Goal: Find contact information: Find contact information

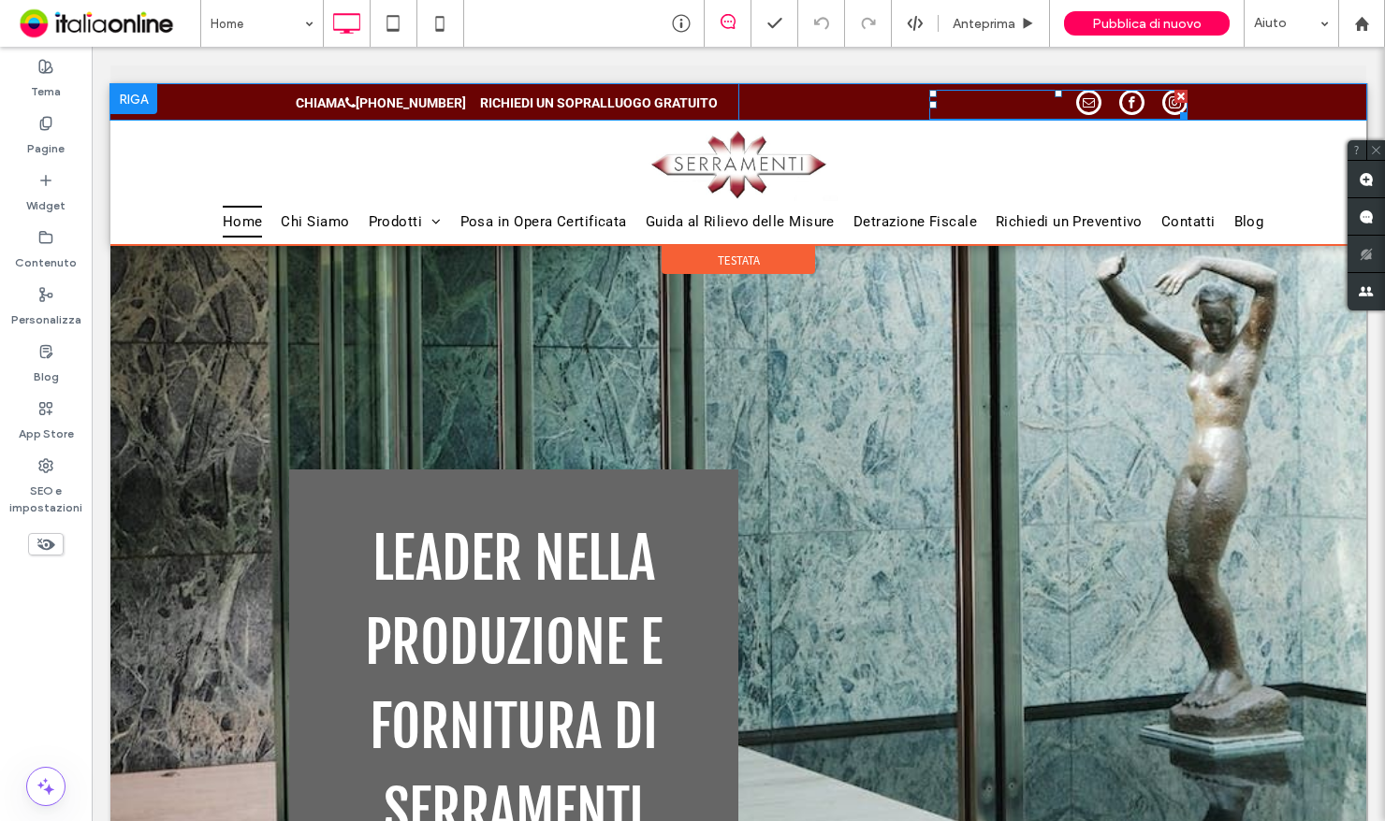
click at [1086, 106] on span "email" at bounding box center [1088, 102] width 25 height 25
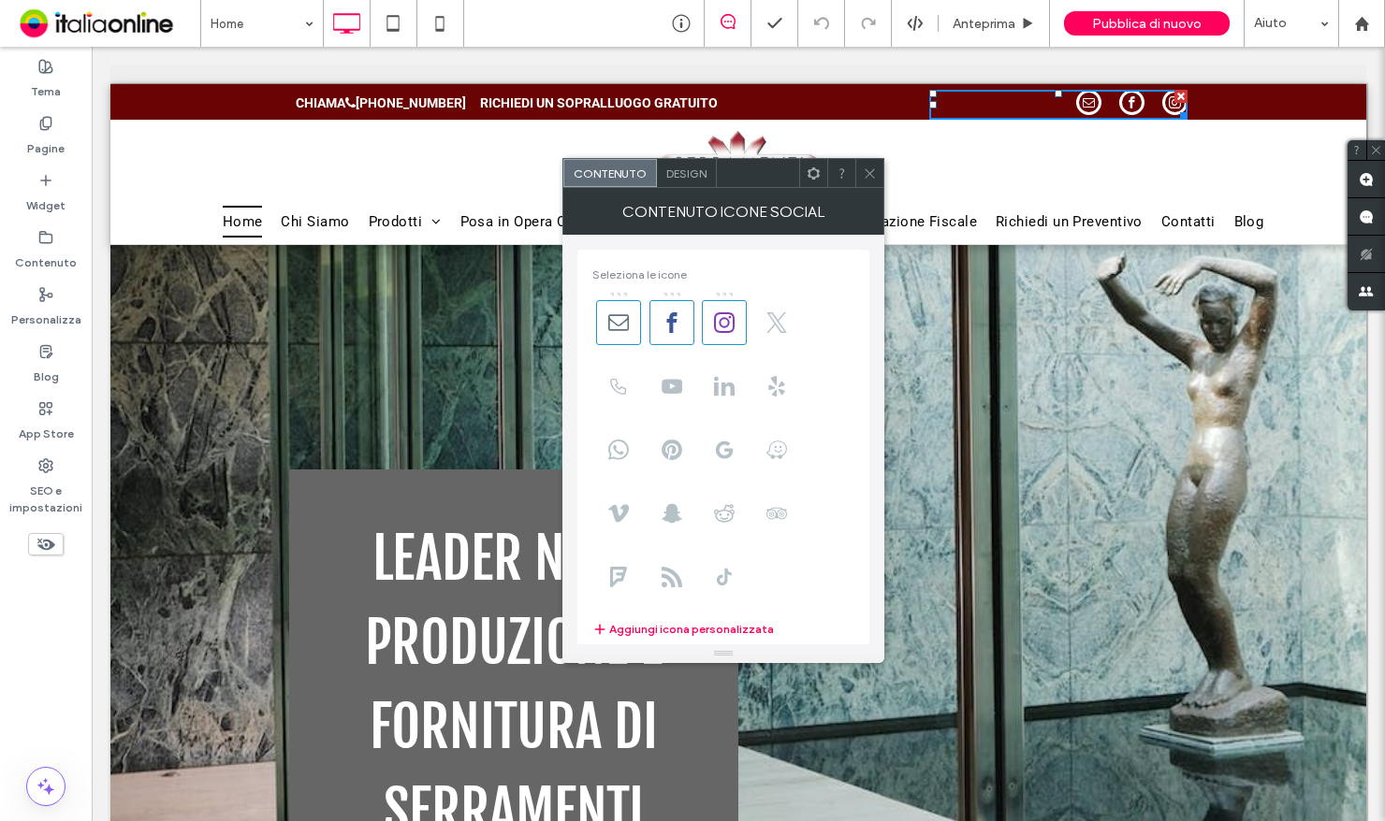
click at [1086, 106] on span "email" at bounding box center [1088, 102] width 25 height 25
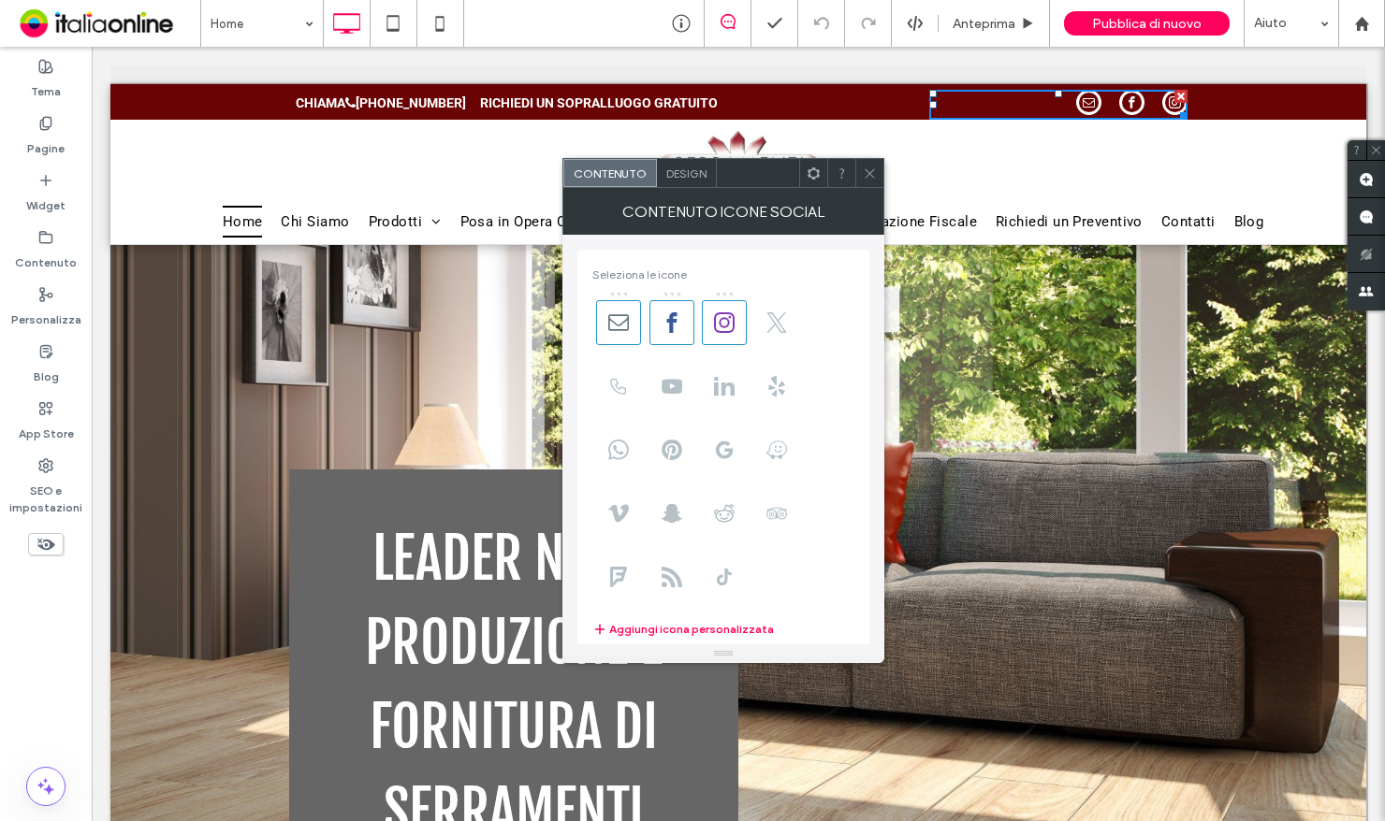
click at [872, 165] on span at bounding box center [870, 173] width 14 height 28
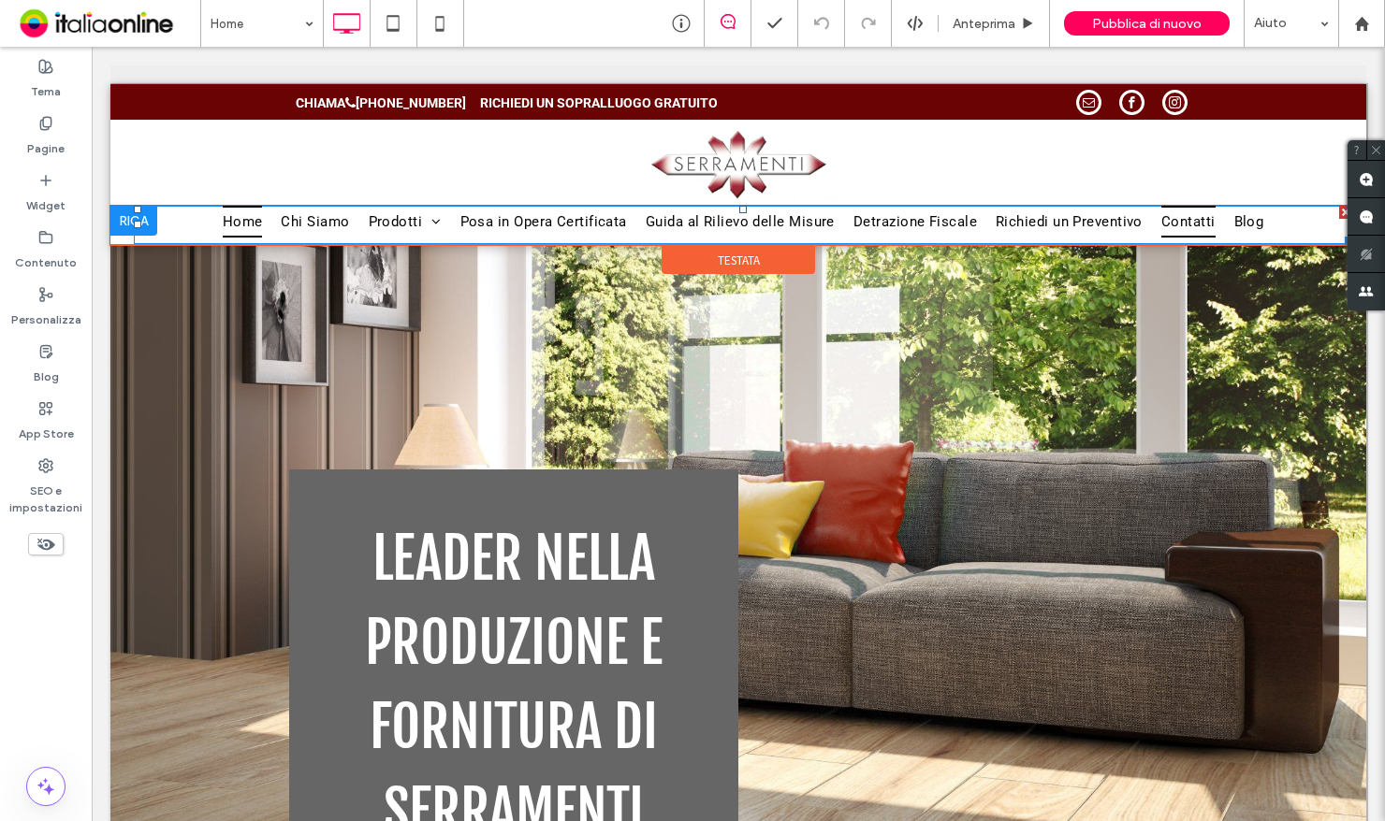
click at [1171, 231] on span "Contatti" at bounding box center [1188, 222] width 54 height 32
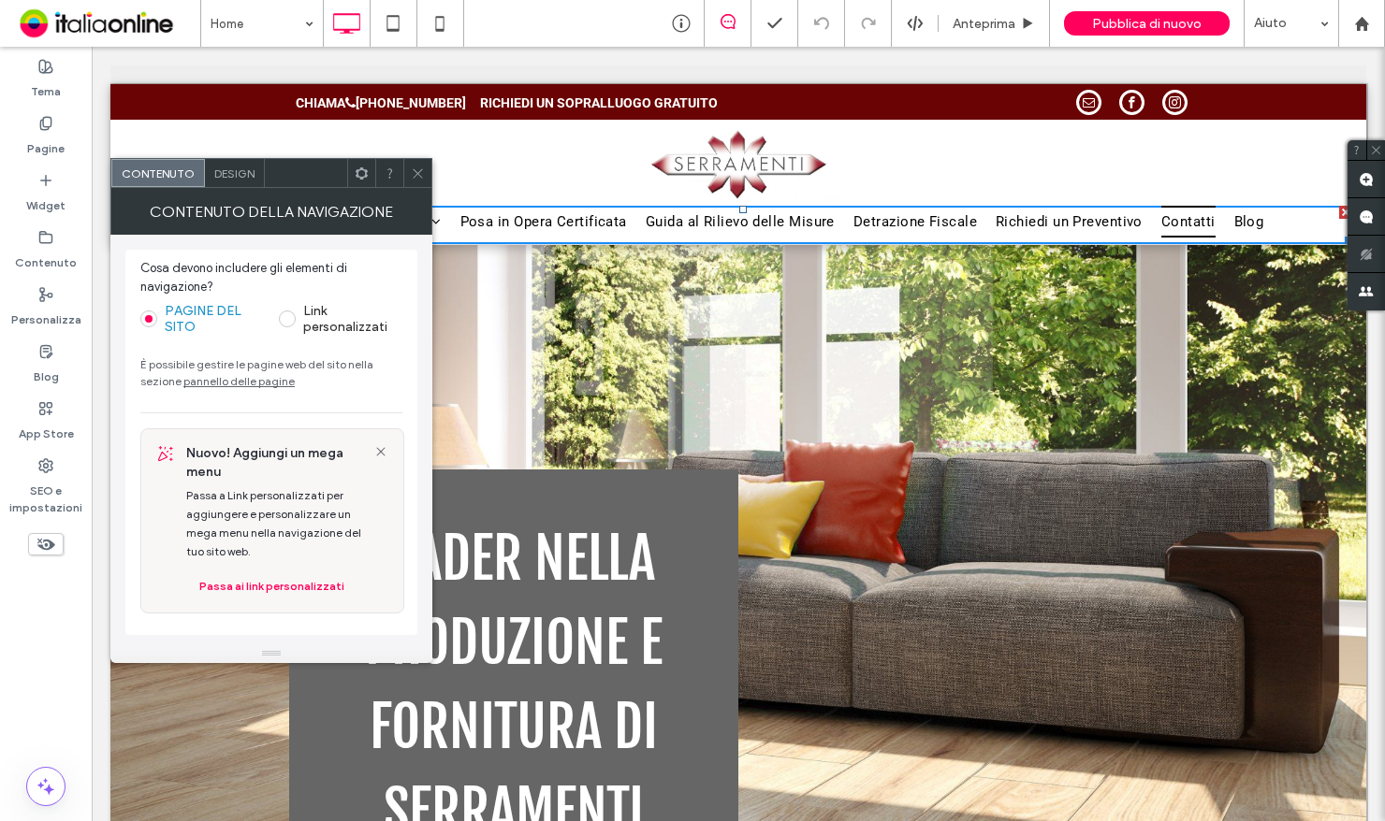
click at [1171, 231] on span "Contatti" at bounding box center [1188, 222] width 54 height 32
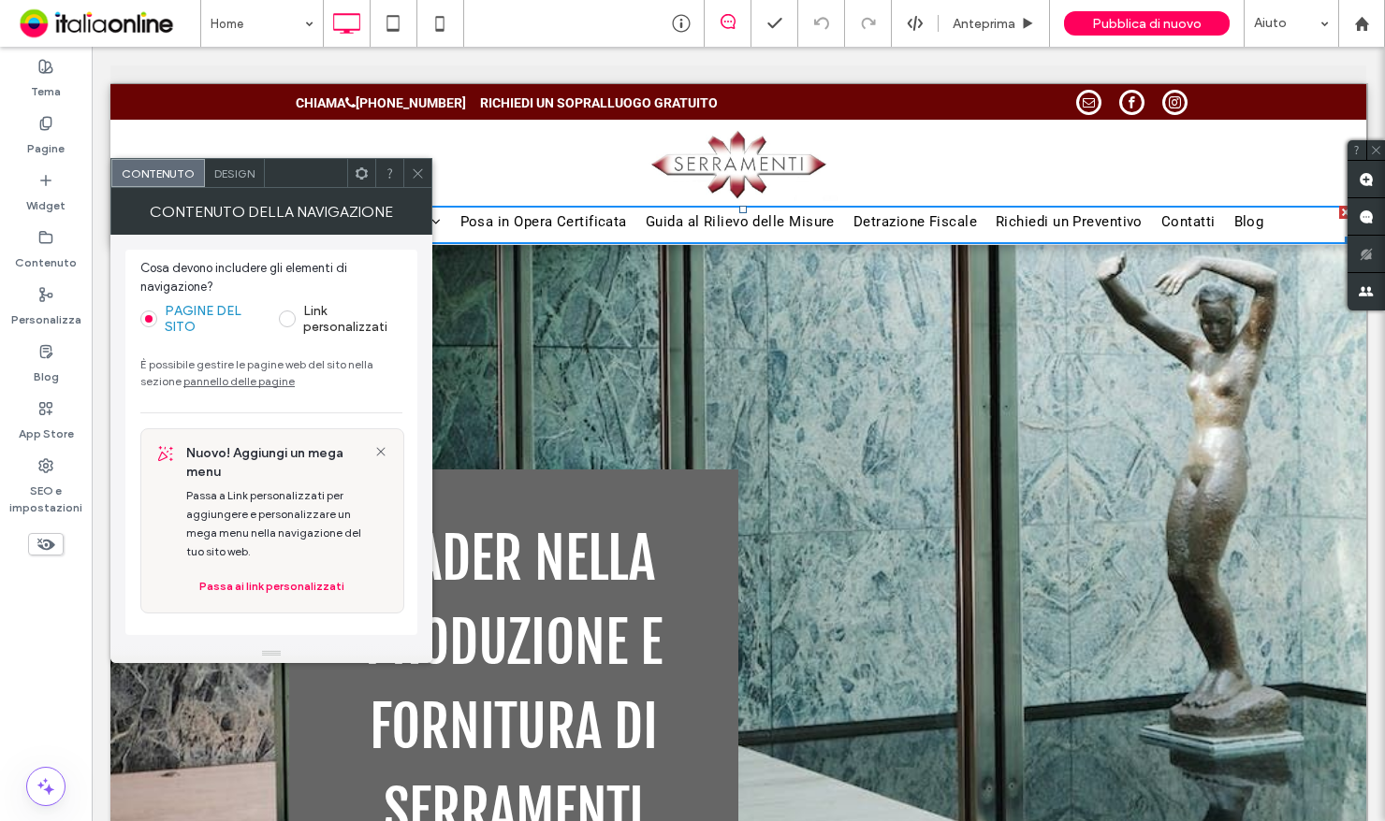
click at [422, 169] on icon at bounding box center [418, 174] width 14 height 14
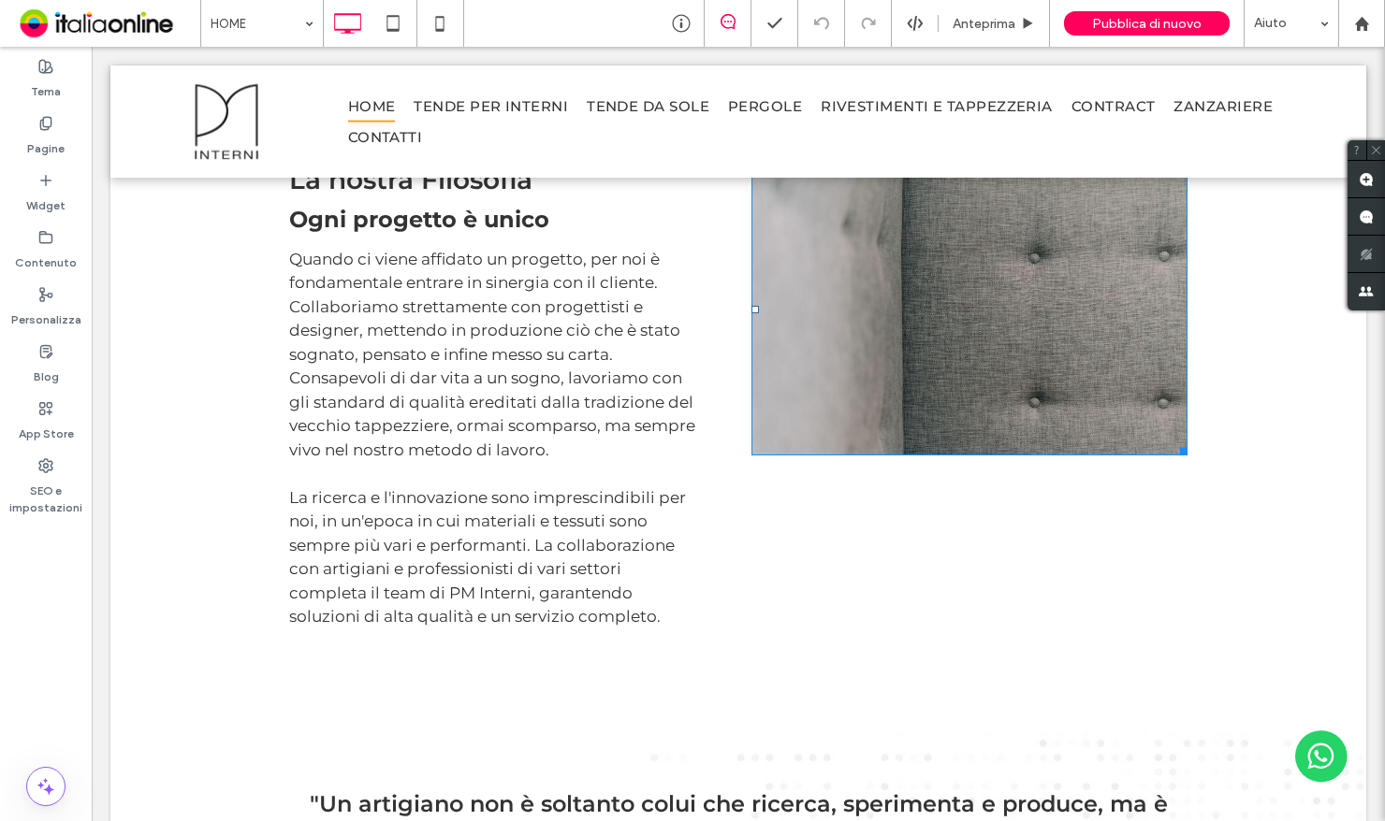
scroll to position [2620, 0]
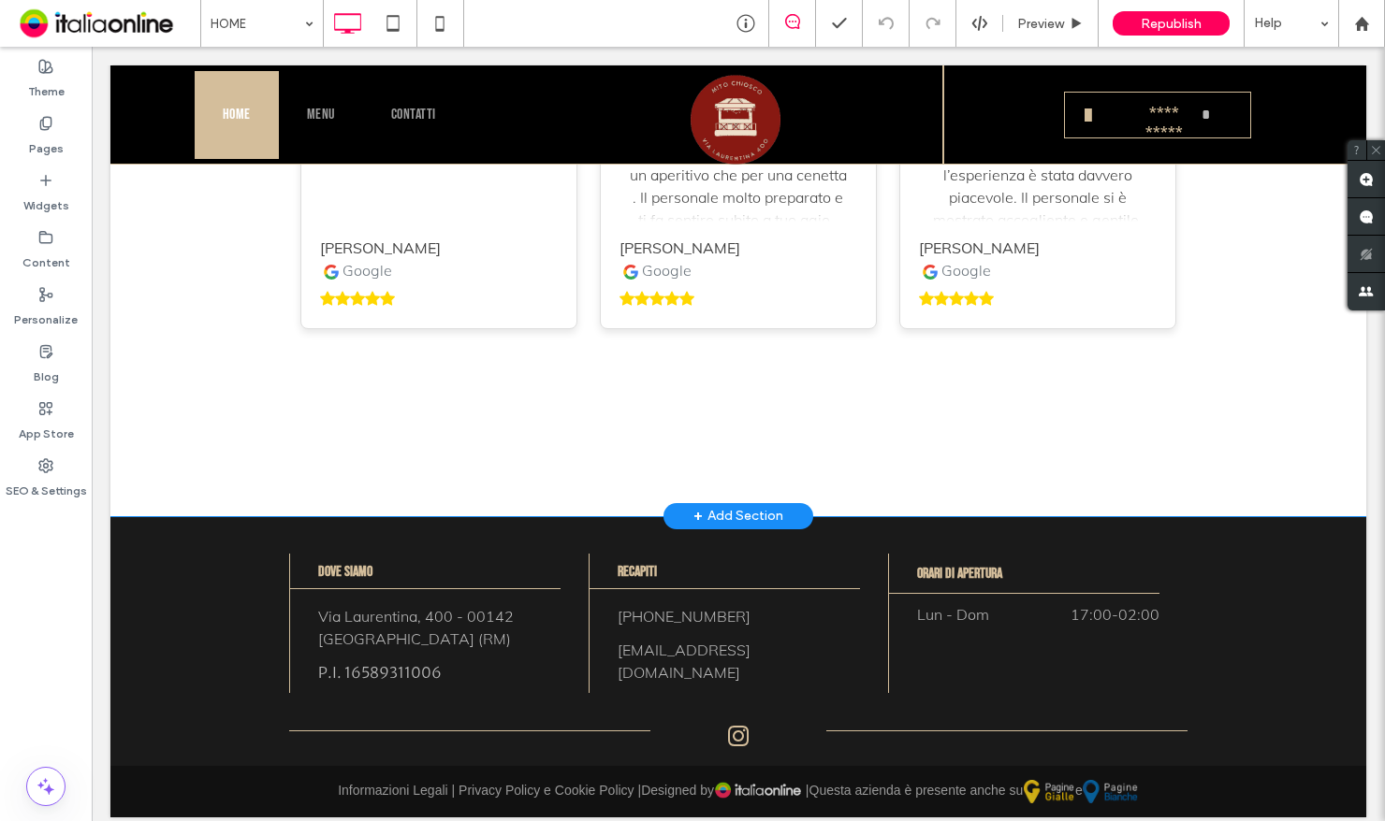
scroll to position [4125, 0]
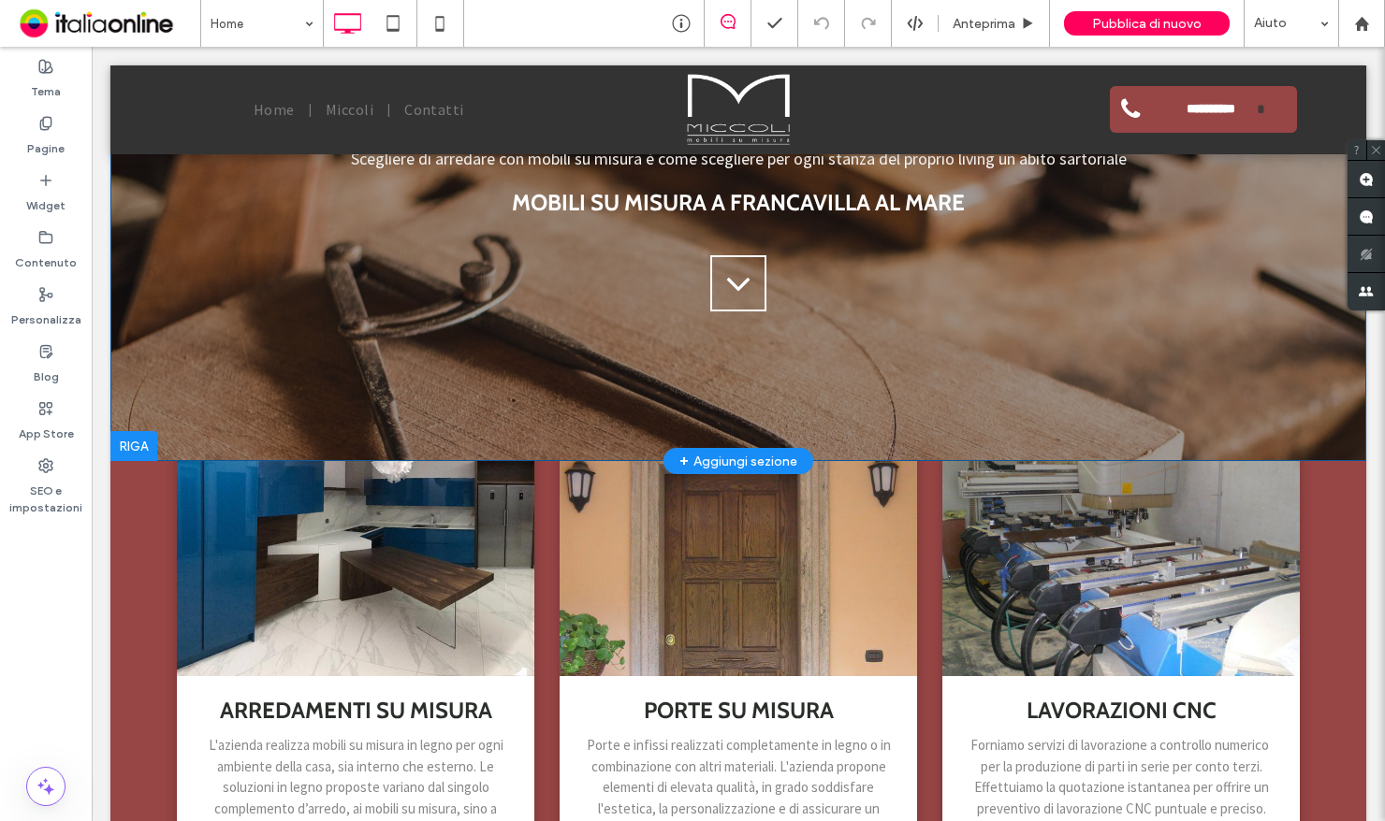
scroll to position [281, 0]
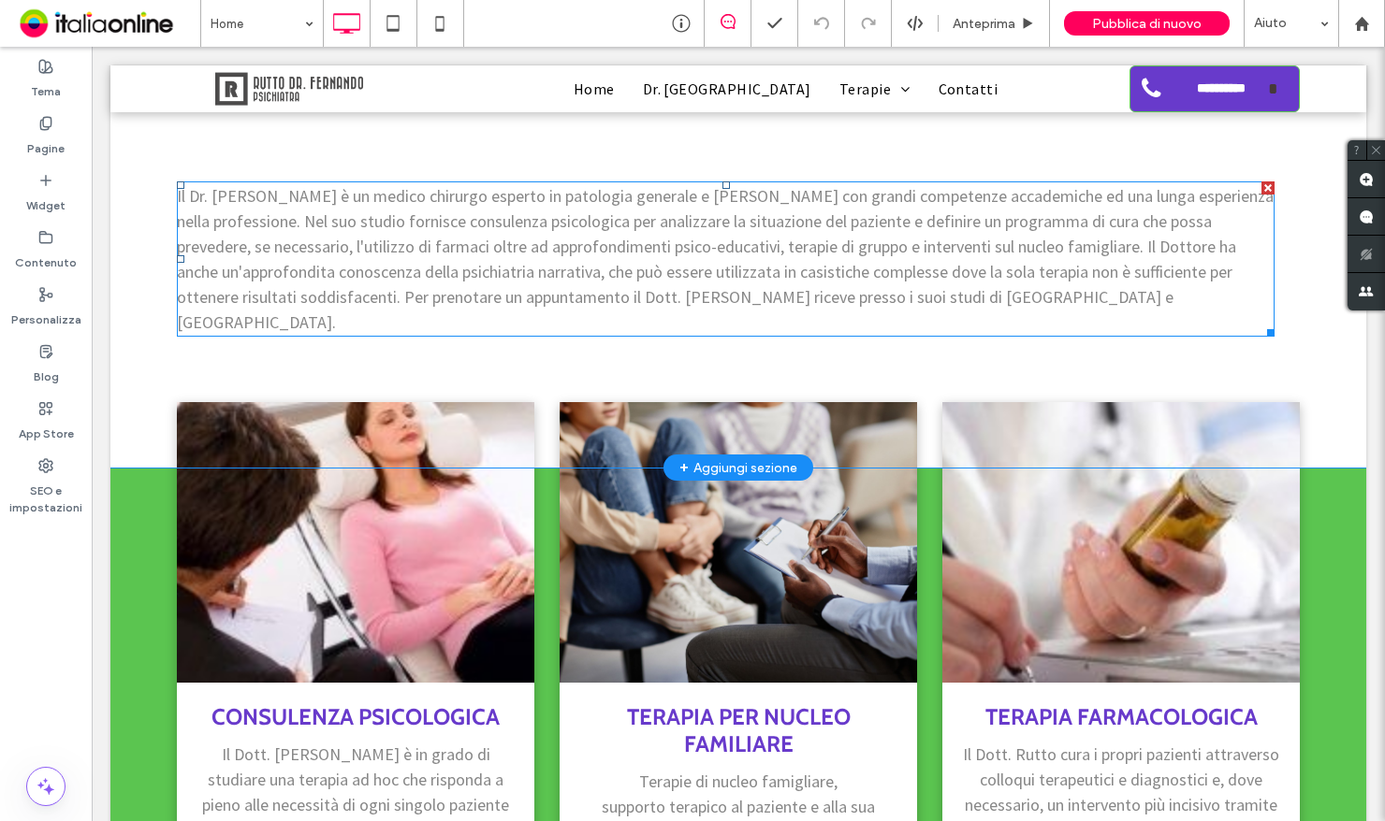
scroll to position [842, 0]
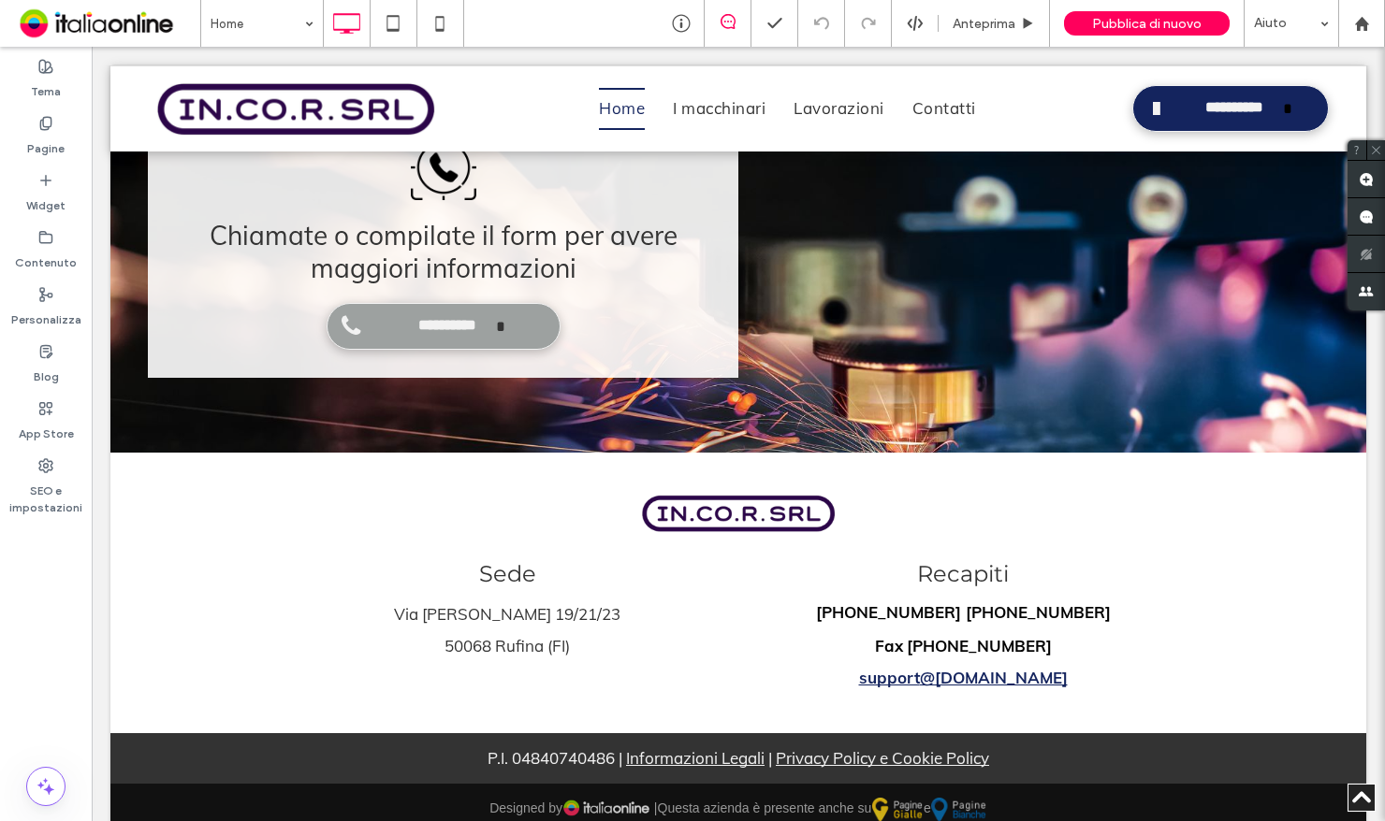
scroll to position [1770, 0]
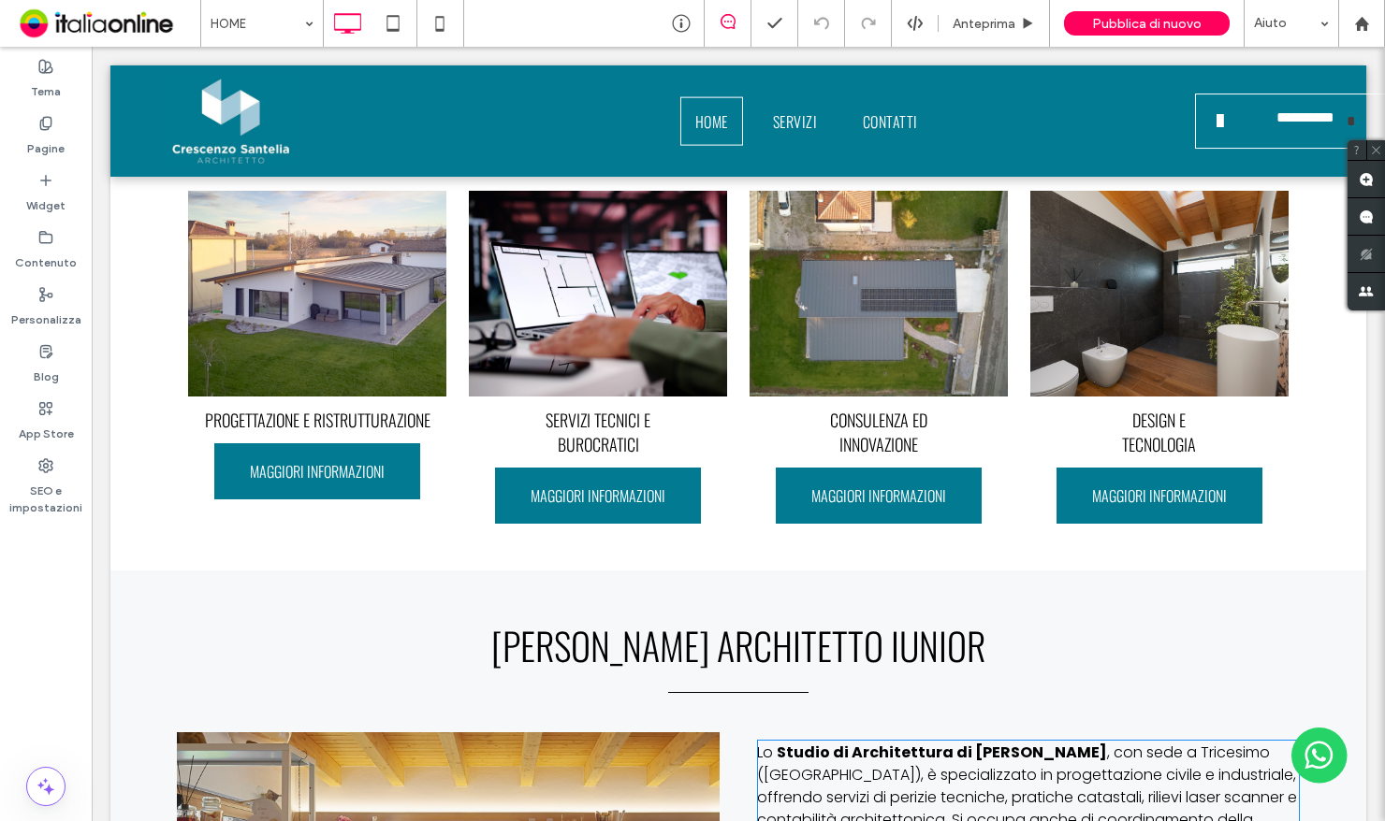
scroll to position [405, 0]
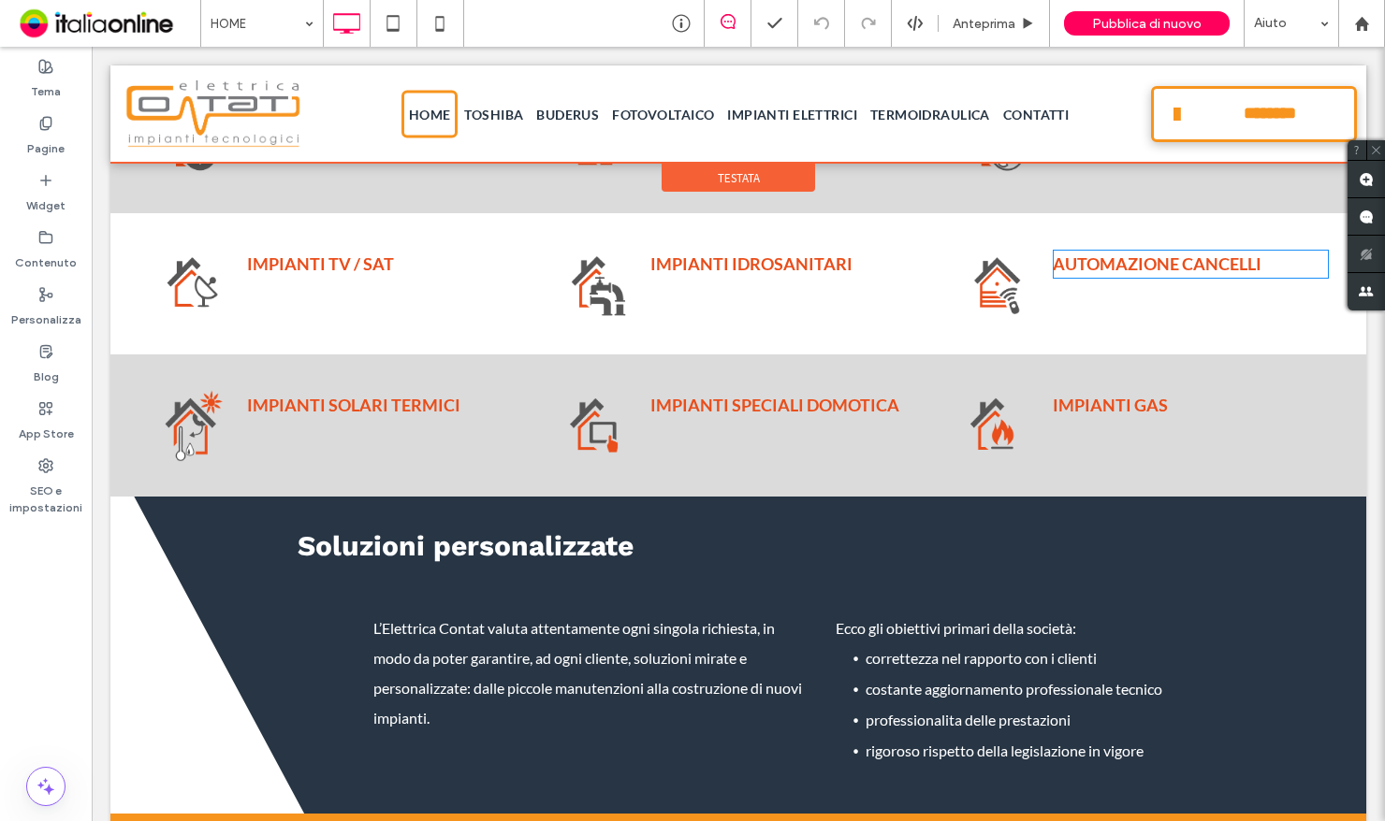
scroll to position [2246, 0]
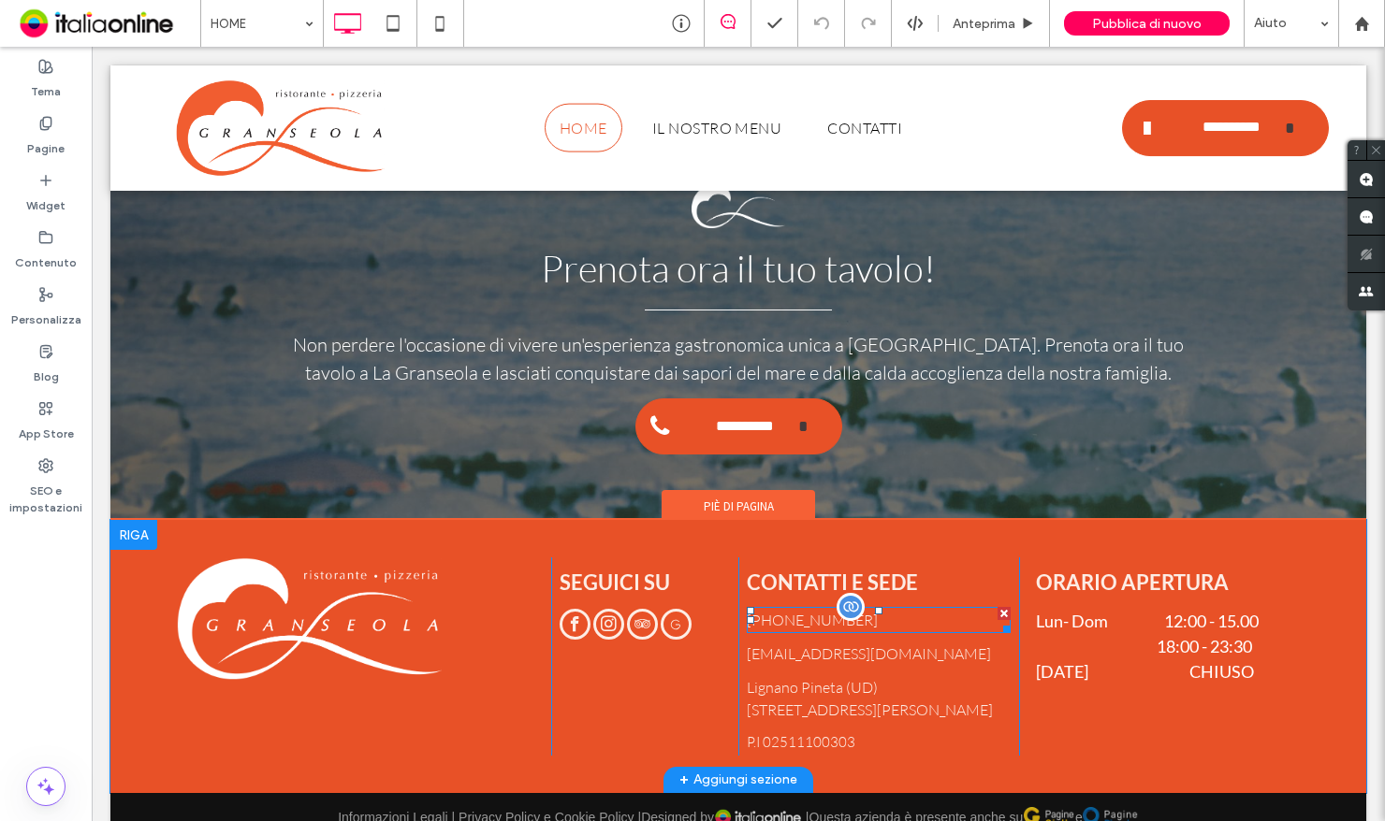
scroll to position [4753, 0]
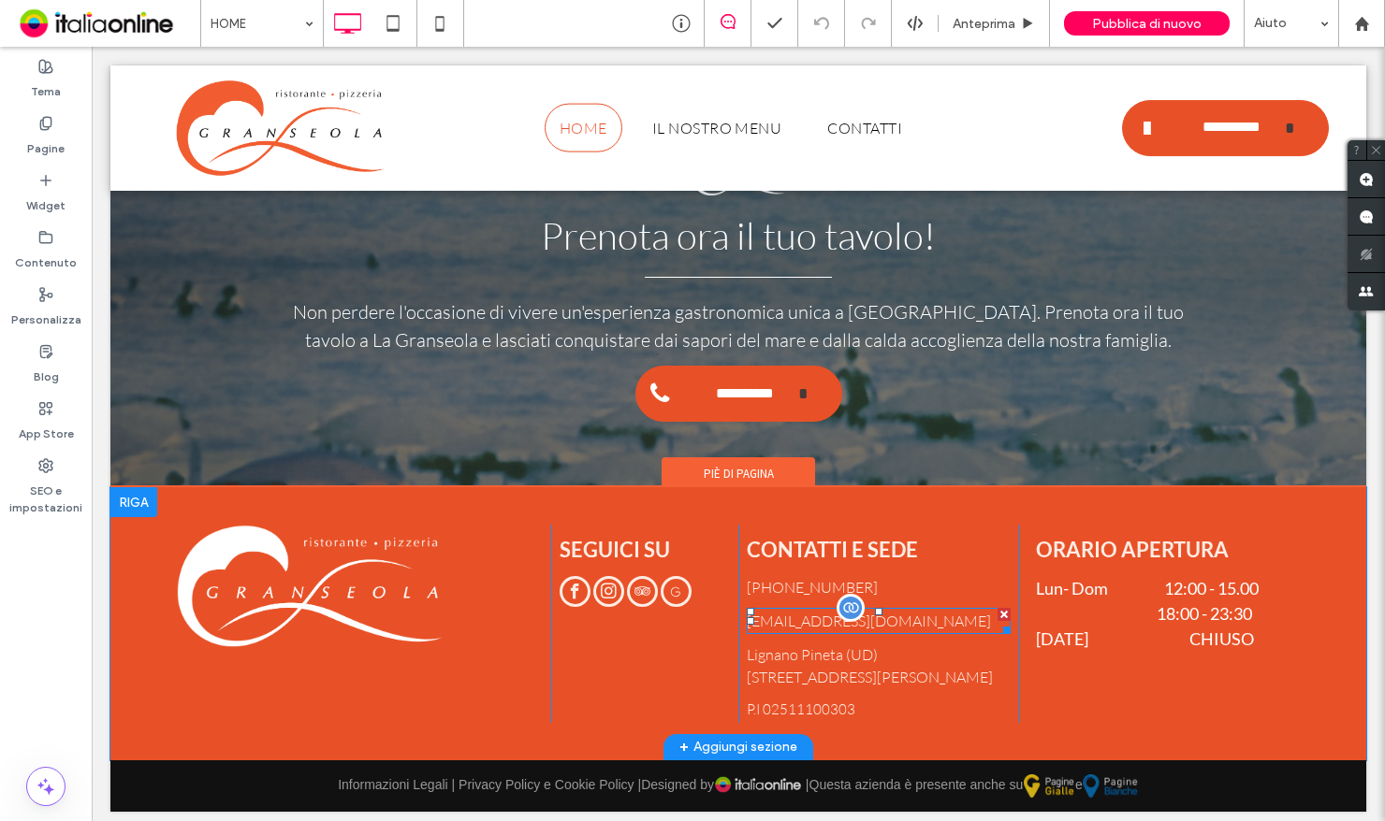
click at [937, 613] on div "ristorantelagranseola@gmail.com" at bounding box center [879, 621] width 264 height 26
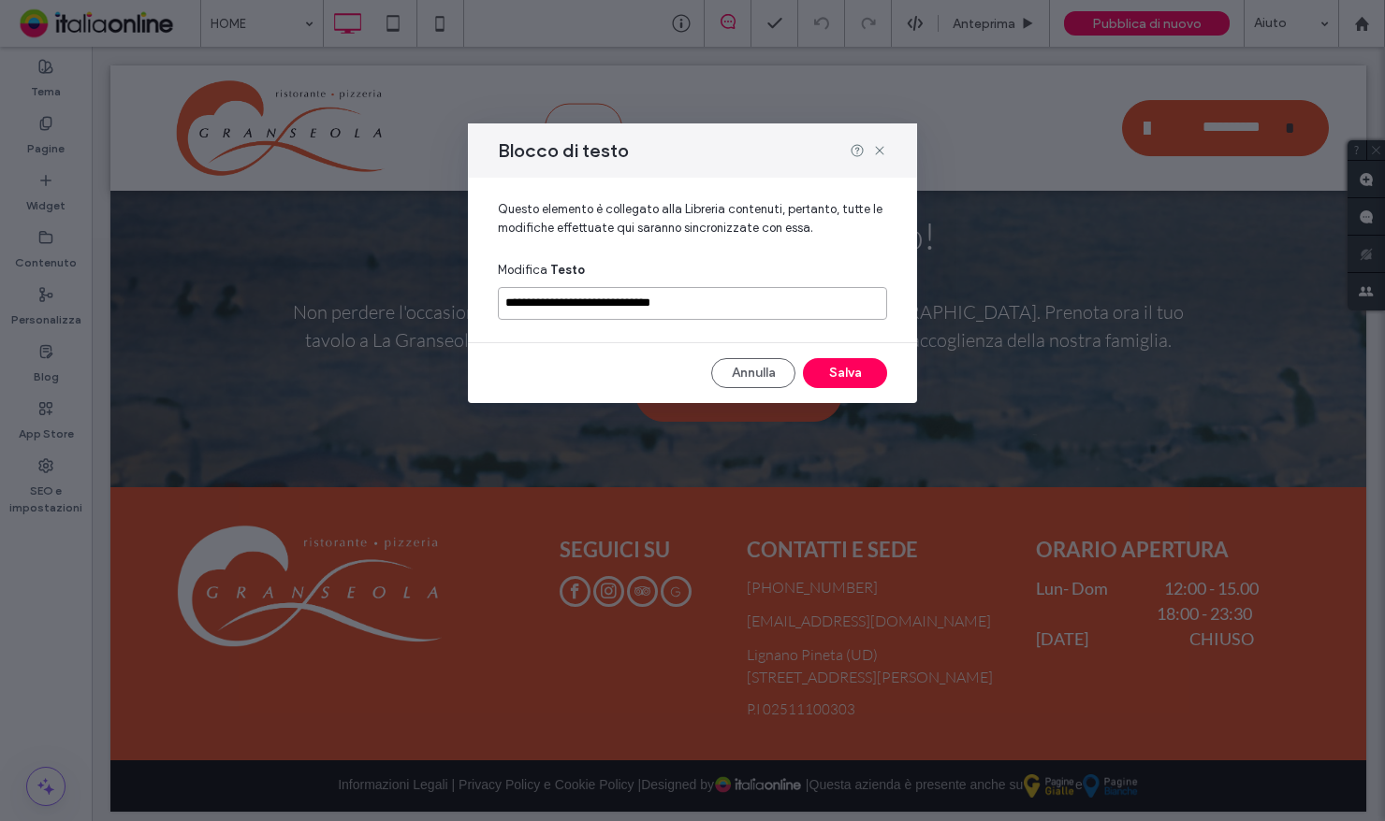
drag, startPoint x: 705, startPoint y: 297, endPoint x: 357, endPoint y: 297, distance: 348.1
click at [361, 313] on div "**********" at bounding box center [692, 410] width 1385 height 821
click at [750, 385] on button "Annulla" at bounding box center [753, 373] width 84 height 30
